Goal: Information Seeking & Learning: Learn about a topic

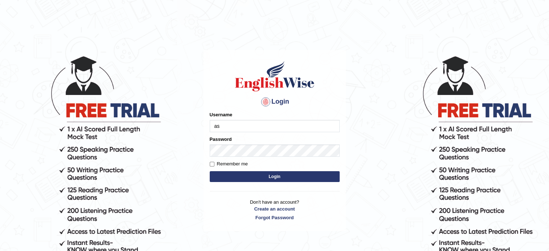
type input "asmitachapagain4391"
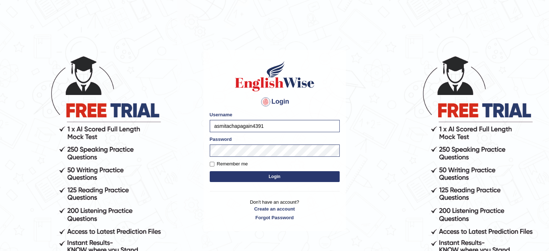
click at [253, 175] on button "Login" at bounding box center [275, 176] width 130 height 11
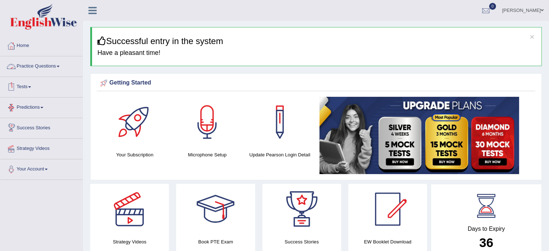
click at [45, 63] on link "Practice Questions" at bounding box center [41, 65] width 82 height 18
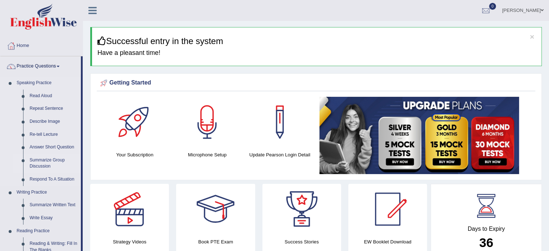
click at [51, 161] on link "Summarize Group Discussion" at bounding box center [53, 163] width 54 height 19
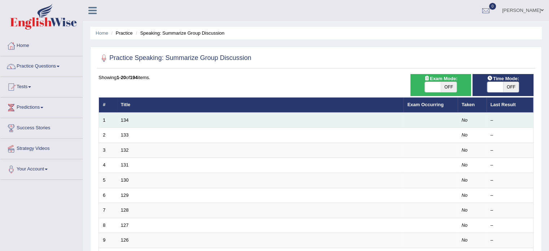
click at [152, 121] on td "134" at bounding box center [260, 120] width 286 height 15
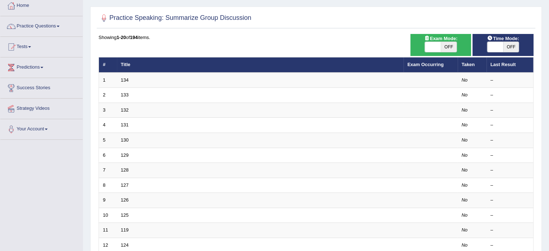
scroll to position [46, 0]
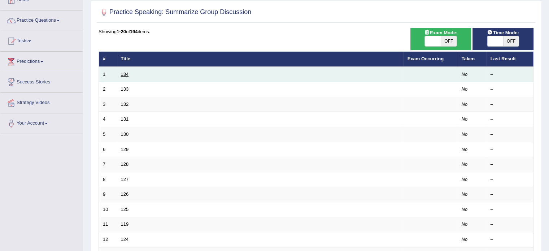
click at [122, 72] on link "134" at bounding box center [125, 73] width 8 height 5
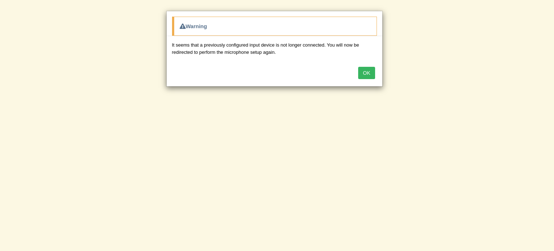
click at [369, 71] on button "OK" at bounding box center [366, 73] width 17 height 12
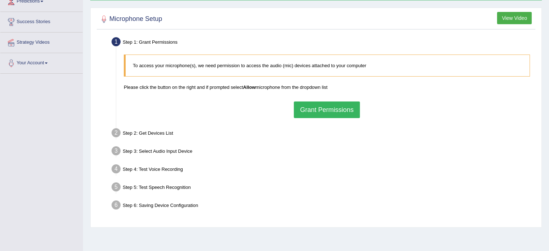
scroll to position [108, 0]
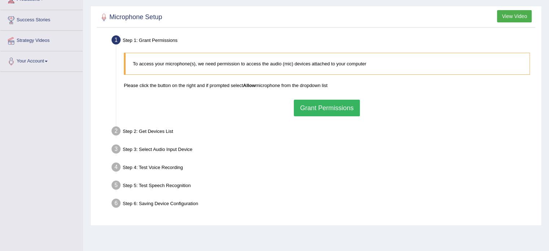
click at [330, 105] on button "Grant Permissions" at bounding box center [327, 108] width 66 height 17
click at [330, 105] on div "To access your microphone(s), we need permission to access the audio (mic) devi…" at bounding box center [326, 84] width 413 height 70
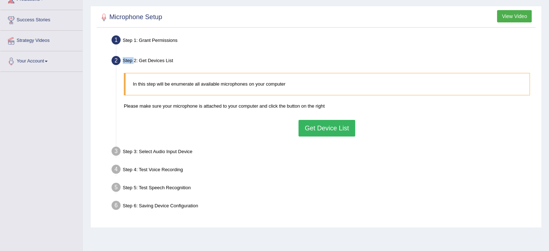
click at [324, 126] on button "Get Device List" at bounding box center [326, 128] width 56 height 17
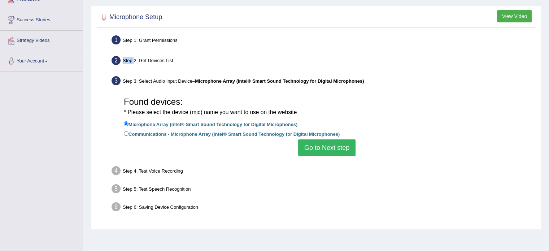
click at [332, 148] on button "Go to Next step" at bounding box center [326, 147] width 57 height 17
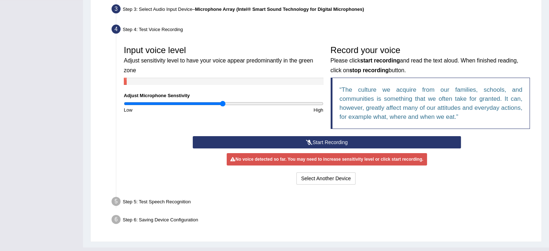
scroll to position [179, 0]
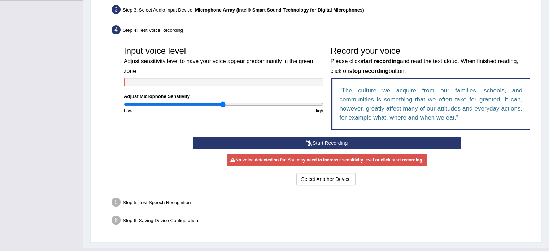
click at [333, 141] on button "Start Recording" at bounding box center [327, 143] width 268 height 12
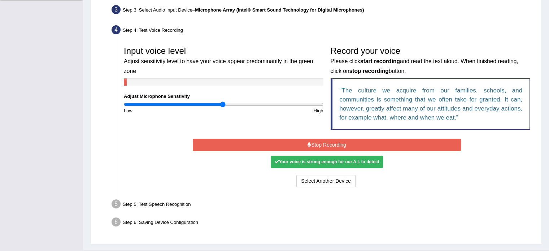
click at [317, 162] on div "Your voice is strong enough for our A.I. to detect" at bounding box center [327, 162] width 112 height 12
click at [317, 161] on div "Your voice is strong enough for our A.I. to detect" at bounding box center [327, 162] width 112 height 12
click at [326, 141] on button "Stop Recording" at bounding box center [327, 145] width 268 height 12
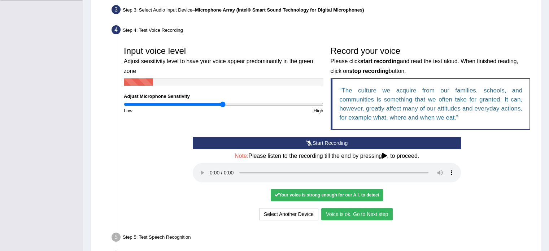
click at [336, 211] on button "Voice is ok. Go to Next step" at bounding box center [356, 214] width 71 height 12
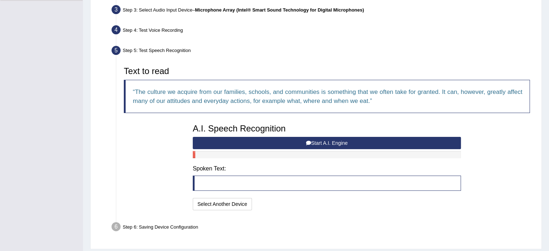
click at [324, 140] on button "Start A.I. Engine" at bounding box center [327, 143] width 268 height 12
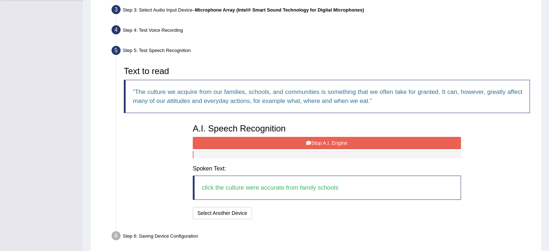
click at [330, 137] on button "Stop A.I. Engine" at bounding box center [327, 143] width 268 height 12
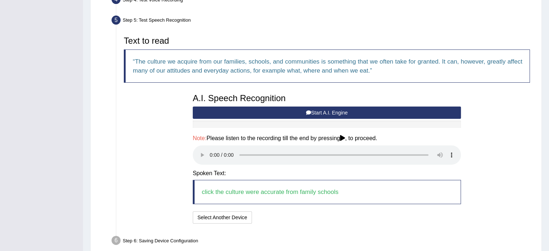
scroll to position [215, 0]
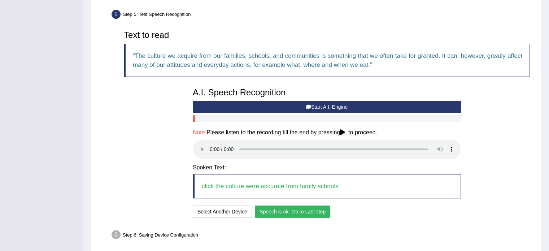
click at [294, 206] on button "Speech is ok. Go to Last step" at bounding box center [292, 211] width 75 height 12
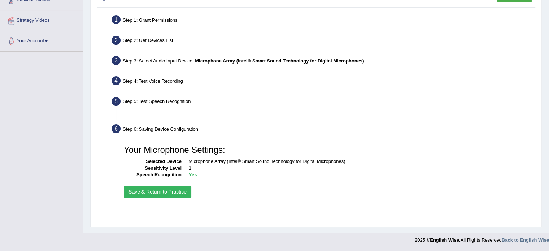
scroll to position [128, 0]
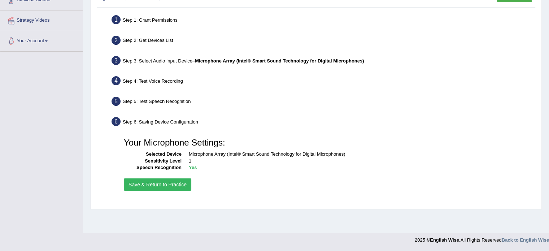
click at [163, 180] on button "Save & Return to Practice" at bounding box center [157, 184] width 67 height 12
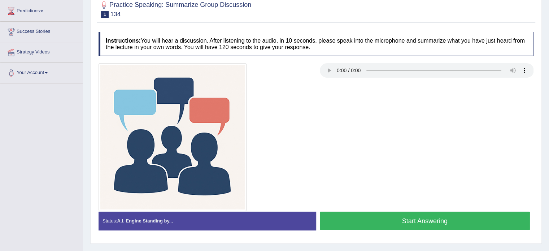
scroll to position [95, 0]
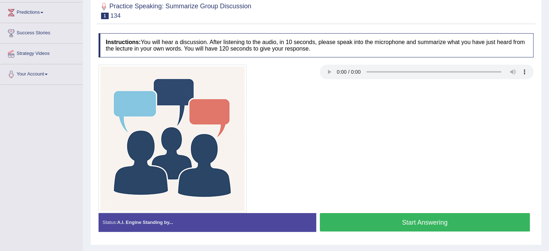
click at [369, 222] on button "Start Answering" at bounding box center [425, 222] width 210 height 18
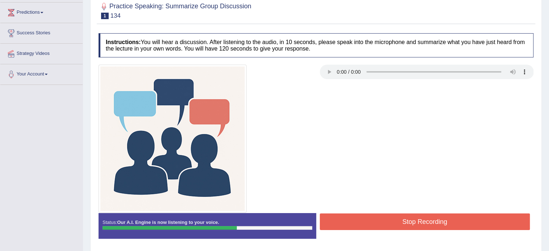
click at [377, 218] on button "Stop Recording" at bounding box center [425, 221] width 210 height 17
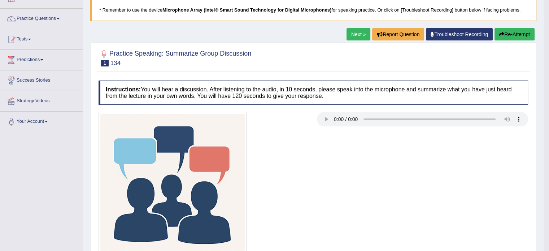
scroll to position [73, 0]
